Goal: Task Accomplishment & Management: Use online tool/utility

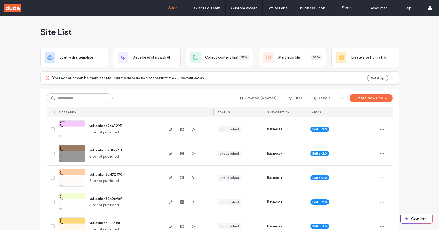
click at [148, 25] on div "Site List" at bounding box center [219, 32] width 358 height 32
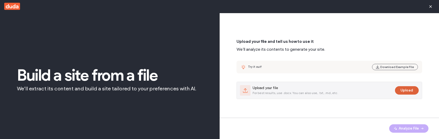
click at [404, 92] on button "Upload" at bounding box center [407, 90] width 24 height 8
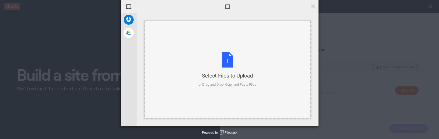
click at [248, 70] on div "Select Files to Upload or Drag and Drop, Copy and Paste Files" at bounding box center [227, 69] width 58 height 35
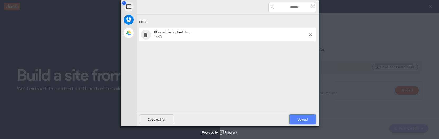
click at [301, 121] on span "Upload 1" at bounding box center [302, 120] width 10 height 4
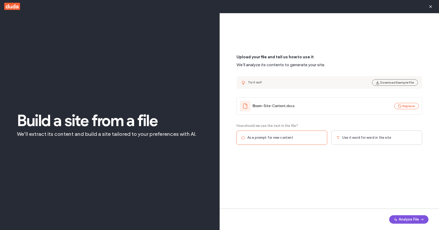
click at [411, 139] on button "Analyze File" at bounding box center [408, 219] width 39 height 8
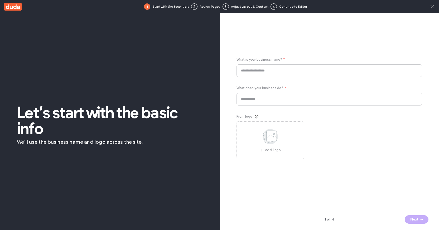
type input "**********"
click at [420, 139] on icon "button" at bounding box center [421, 219] width 4 height 4
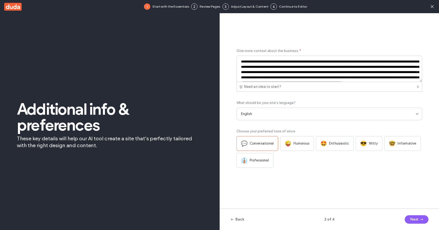
click at [306, 139] on div "😜 Humorous" at bounding box center [296, 143] width 33 height 15
click at [410, 139] on button "Next" at bounding box center [416, 219] width 24 height 8
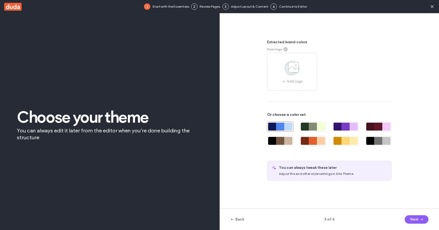
click at [379, 129] on div at bounding box center [378, 126] width 8 height 8
click at [414, 139] on button "Next" at bounding box center [416, 219] width 24 height 8
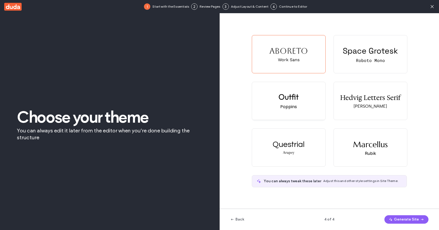
click at [315, 104] on div "Outfit Poppins" at bounding box center [288, 101] width 73 height 38
click at [416, 139] on button "Generate Site" at bounding box center [406, 219] width 44 height 8
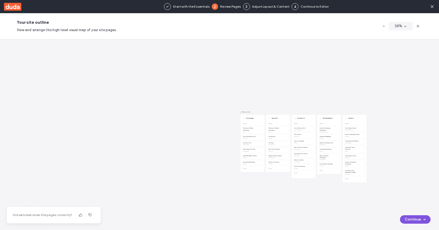
click at [419, 221] on button "Continue" at bounding box center [415, 219] width 31 height 8
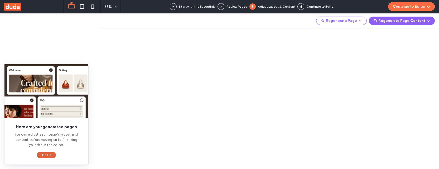
click at [42, 154] on button "Got It" at bounding box center [46, 155] width 19 height 6
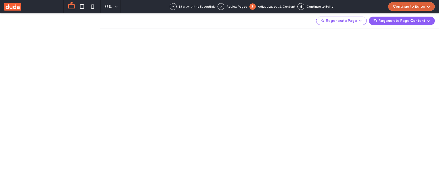
click at [427, 5] on icon "button" at bounding box center [428, 6] width 4 height 4
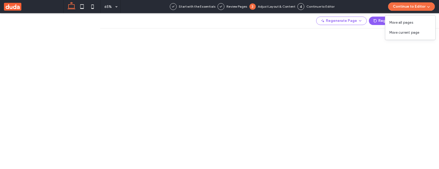
click at [371, 2] on div "65% Start with the Essentials Review Pages 3 Adjust Layout & Content 4 Continue…" at bounding box center [250, 6] width 375 height 13
